Goal: Task Accomplishment & Management: Manage account settings

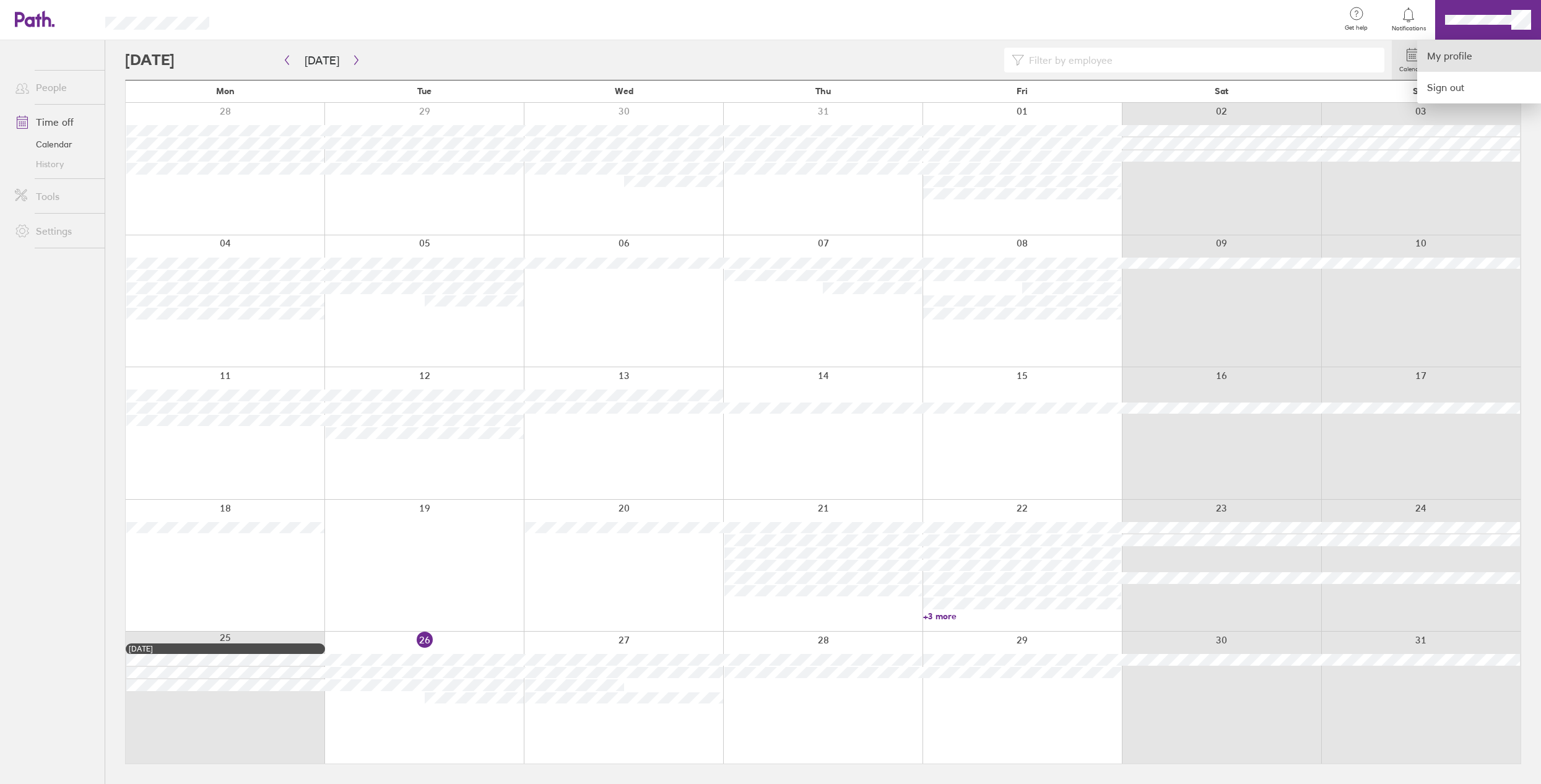
click at [1430, 58] on link "My profile" at bounding box center [1479, 56] width 124 height 32
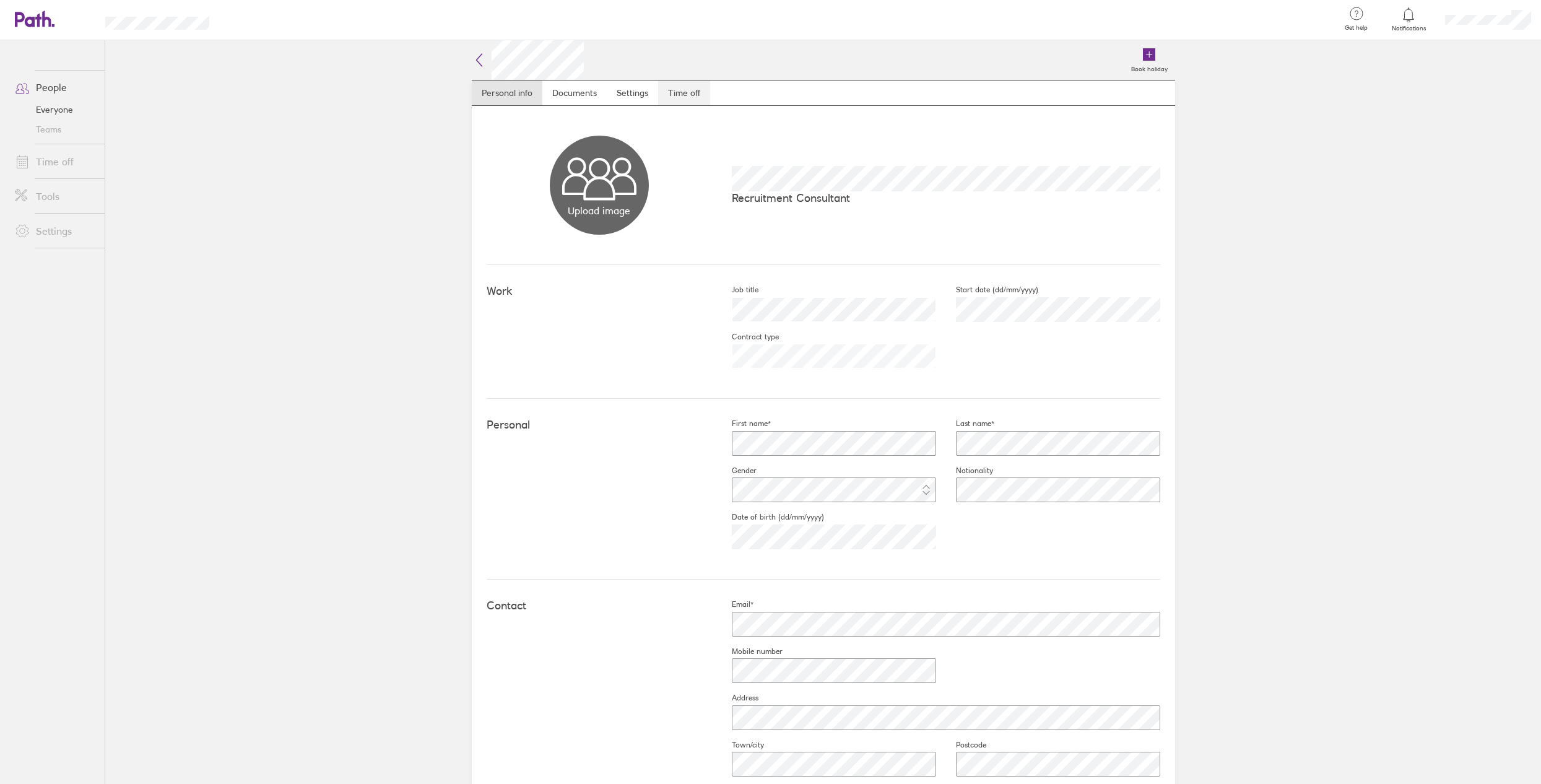
click at [676, 89] on link "Time off" at bounding box center [684, 93] width 52 height 25
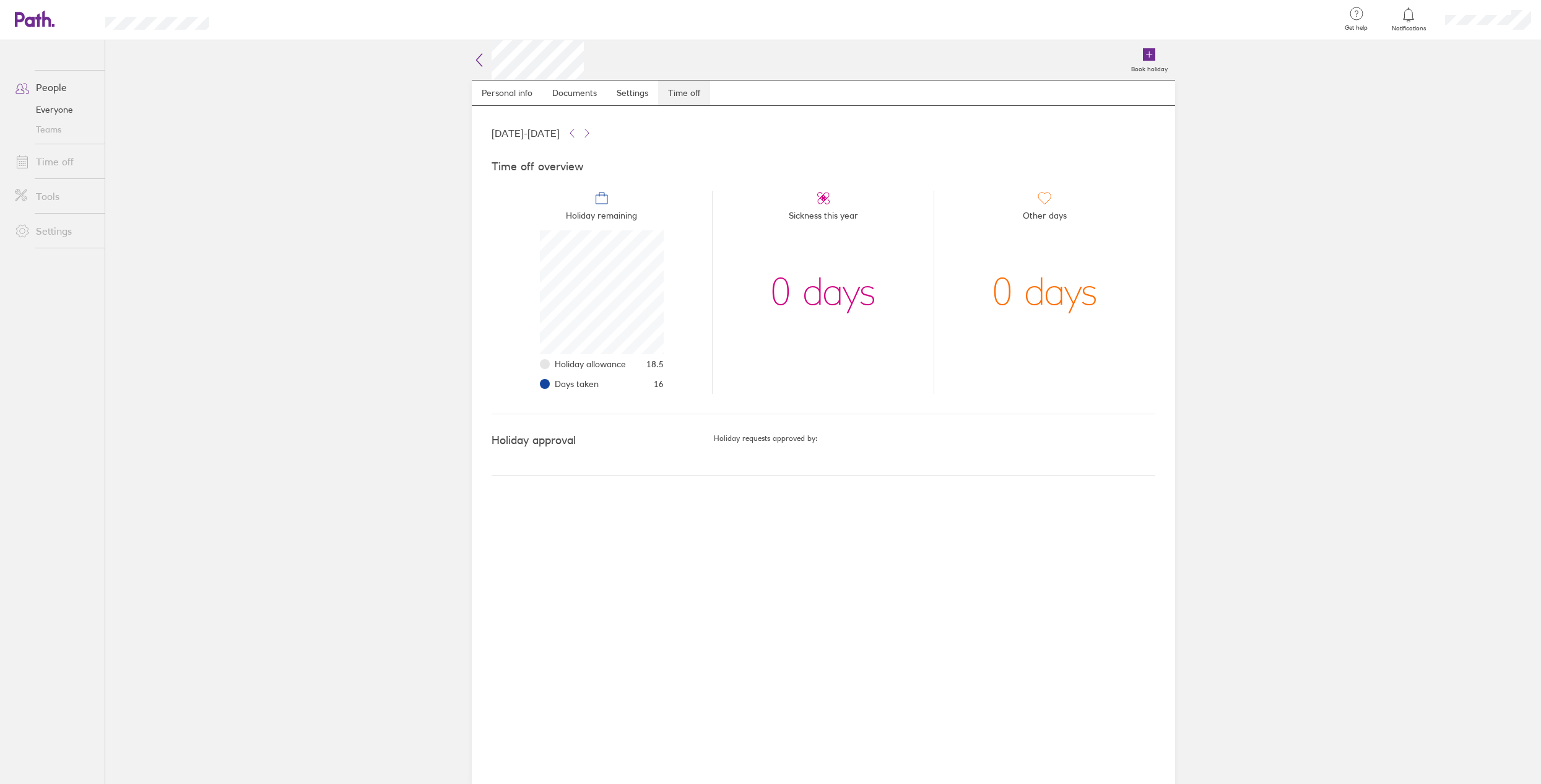
scroll to position [124, 124]
click at [47, 163] on link "Time off" at bounding box center [55, 161] width 99 height 25
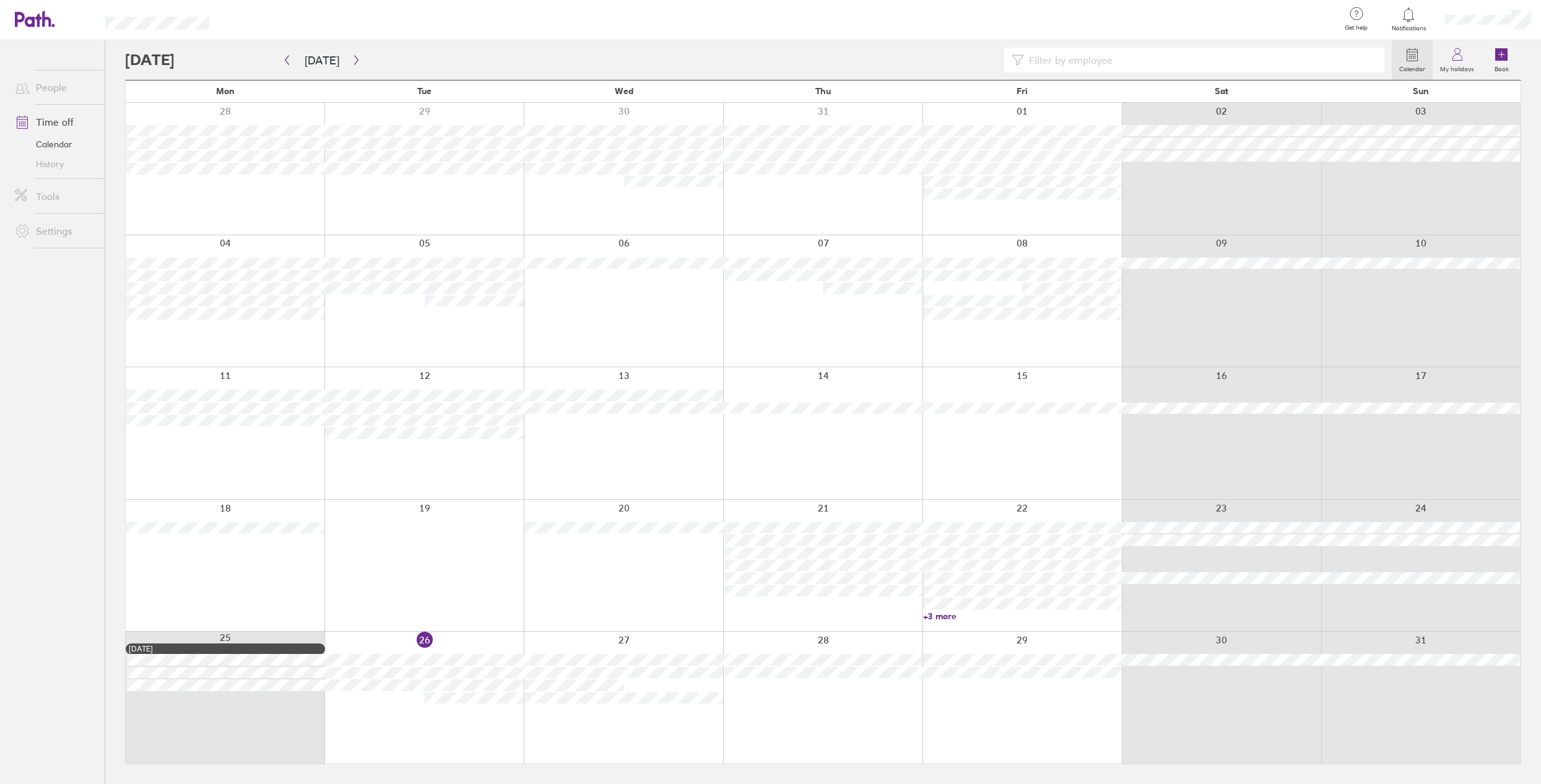
click at [656, 718] on div at bounding box center [623, 697] width 199 height 132
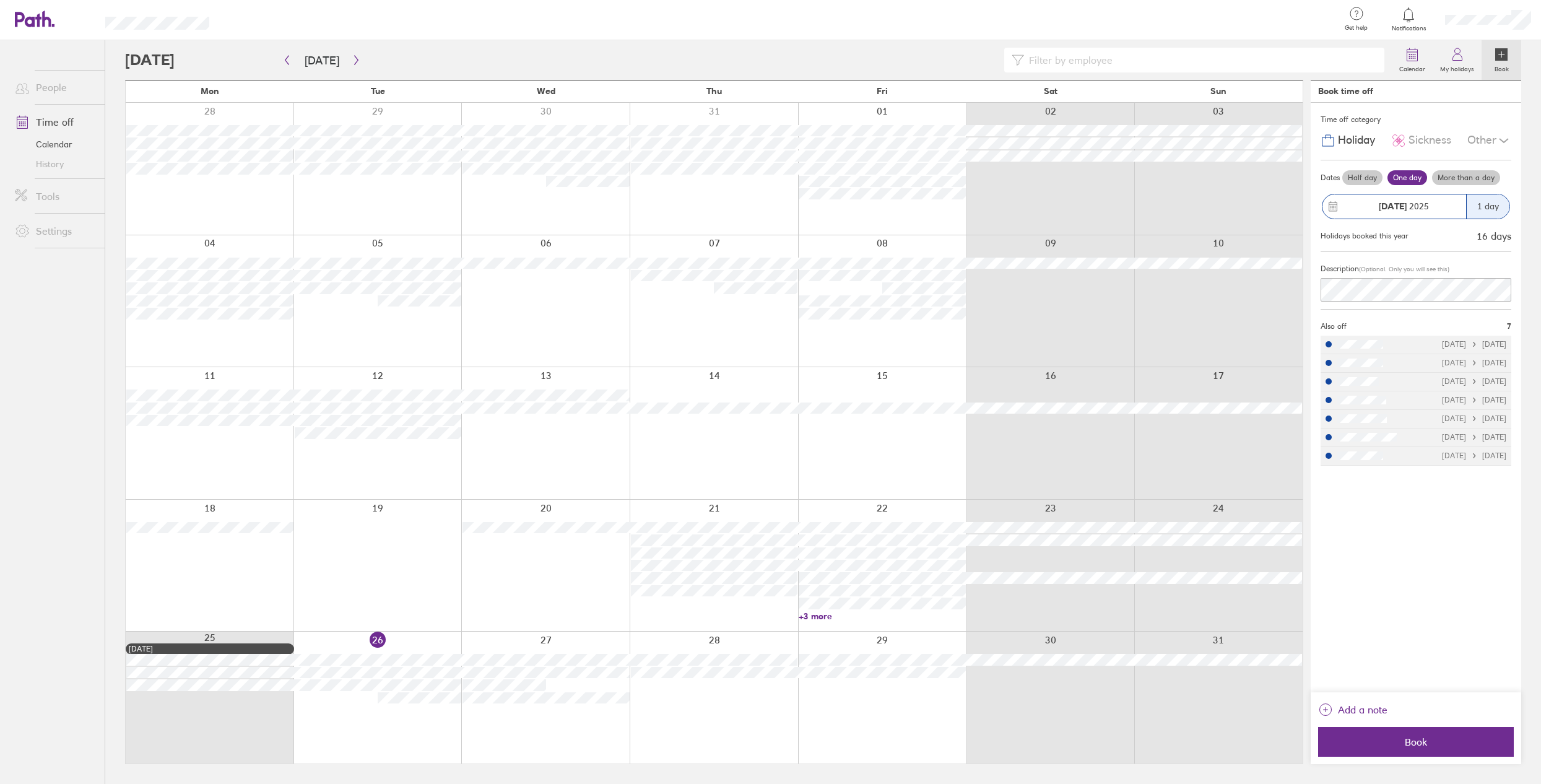
click at [1367, 175] on label "Half day" at bounding box center [1362, 178] width 40 height 15
click at [0, 0] on input "Half day" at bounding box center [0, 0] width 0 height 0
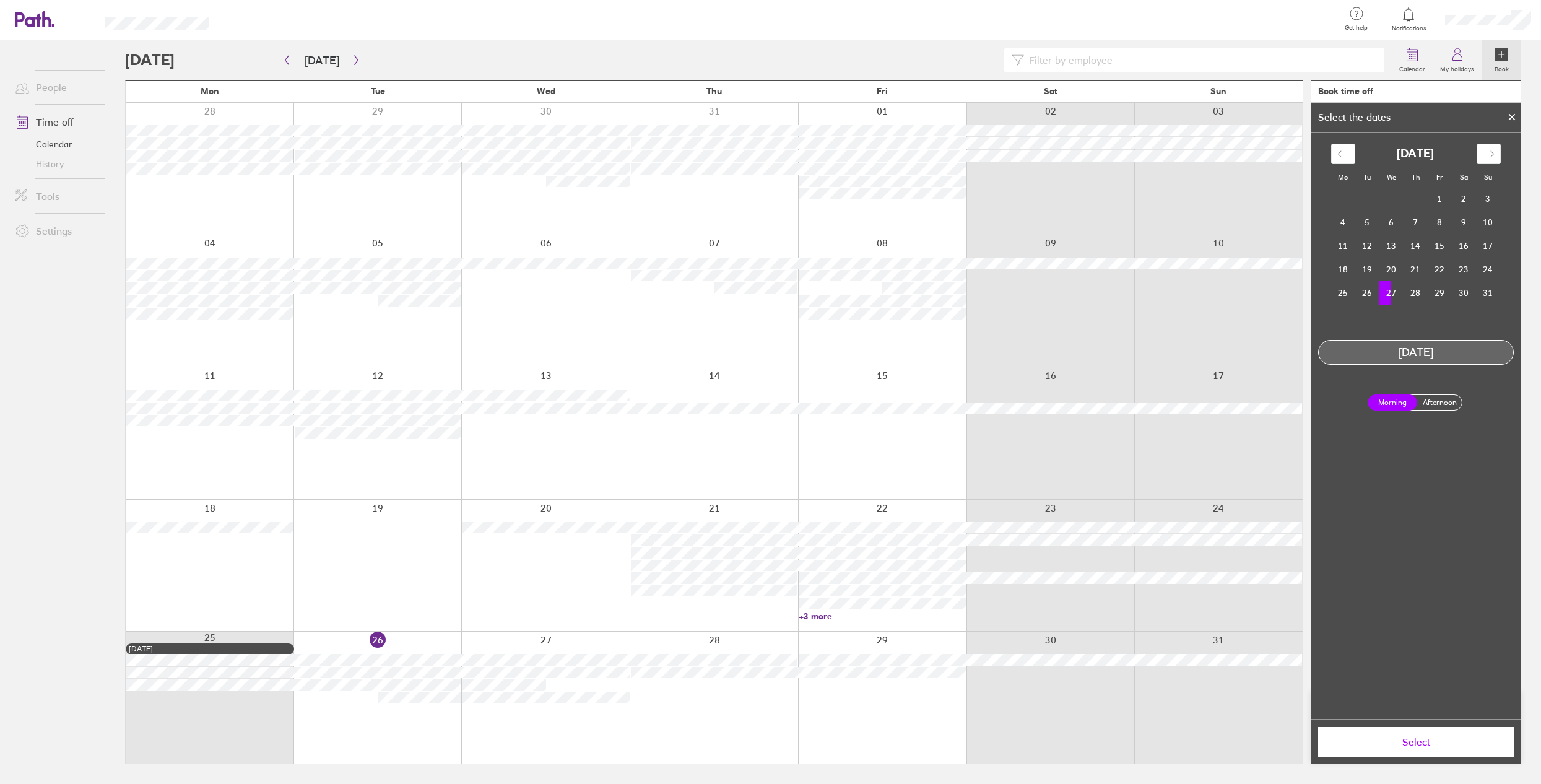
click at [1433, 404] on label "Afternoon" at bounding box center [1439, 403] width 50 height 15
click at [0, 0] on input "Afternoon" at bounding box center [0, 0] width 0 height 0
click at [1440, 747] on span "Select" at bounding box center [1415, 741] width 178 height 11
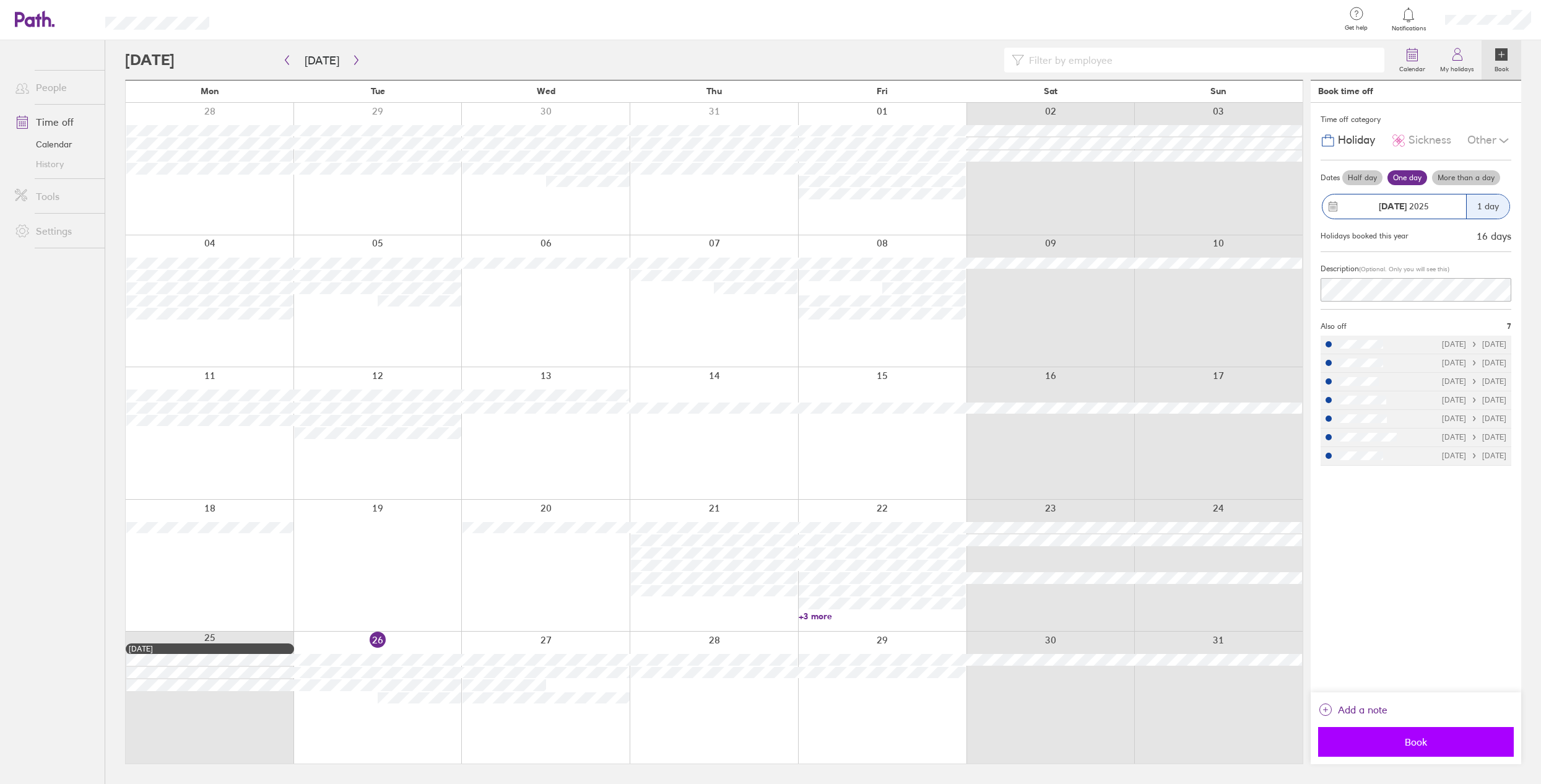
click at [1440, 745] on span "Book" at bounding box center [1415, 741] width 178 height 11
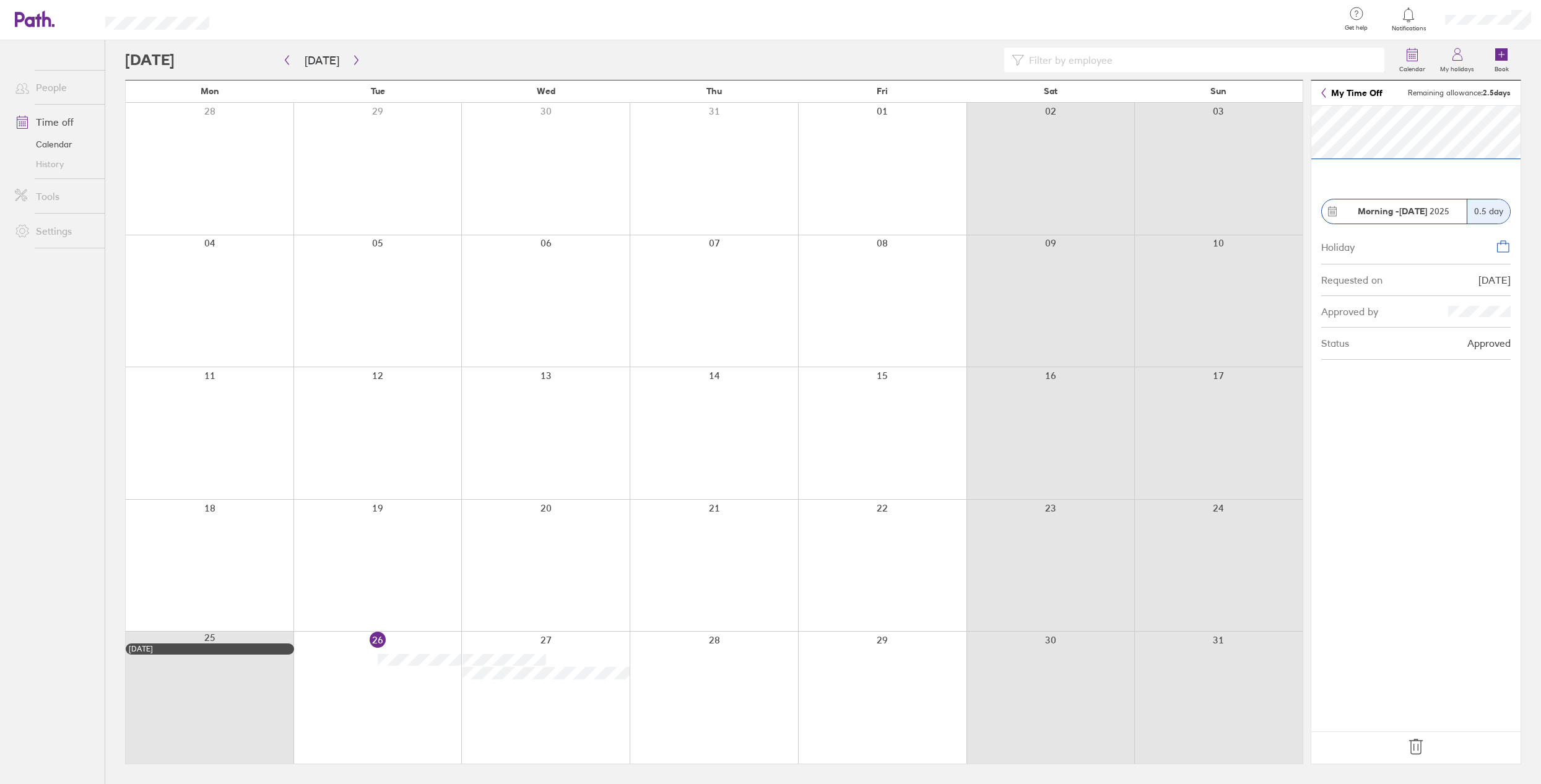
click at [1421, 743] on icon at bounding box center [1415, 746] width 13 height 15
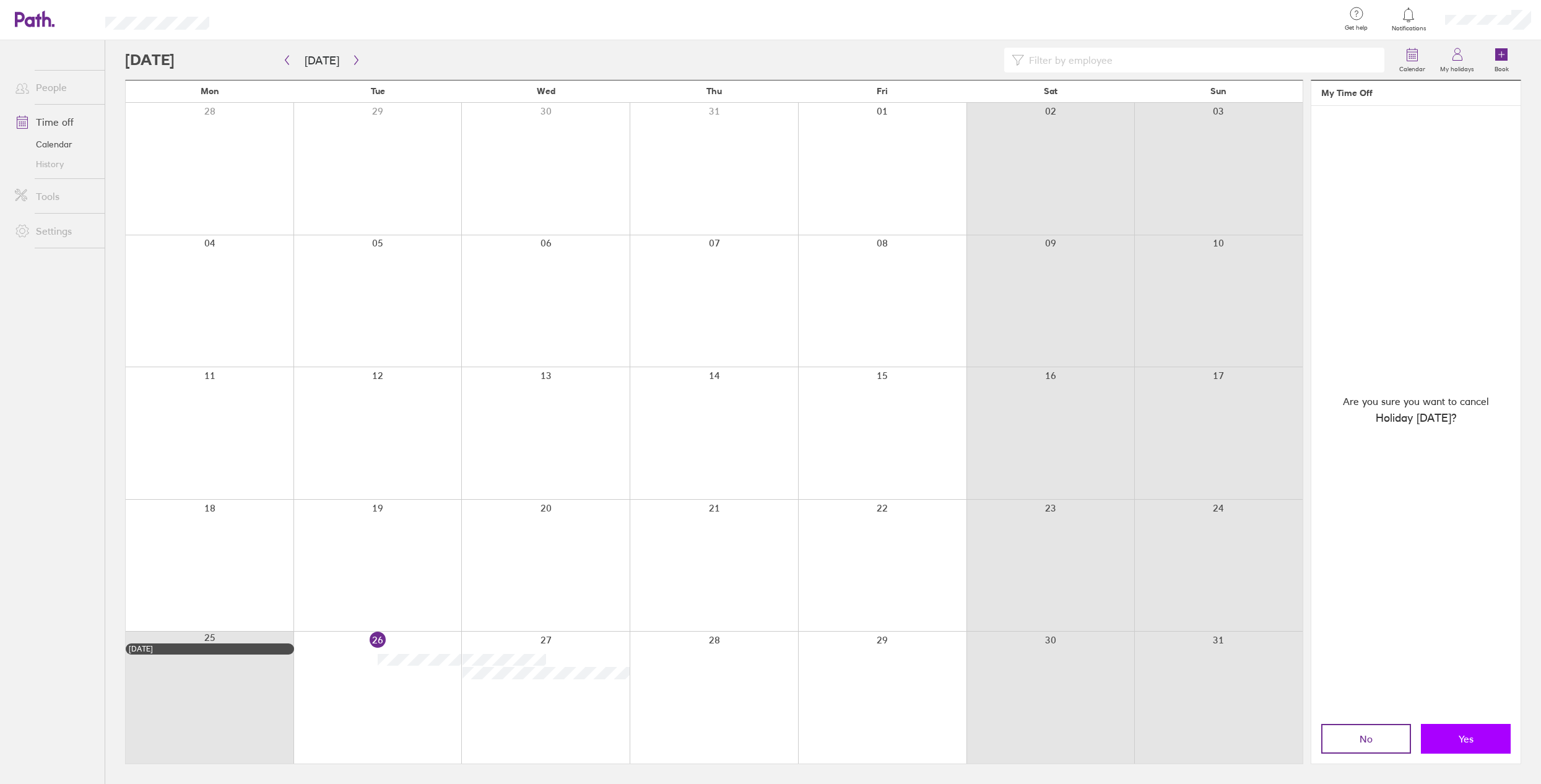
click at [1464, 733] on span "Yes" at bounding box center [1466, 738] width 15 height 11
